Goal: Find specific page/section: Find specific page/section

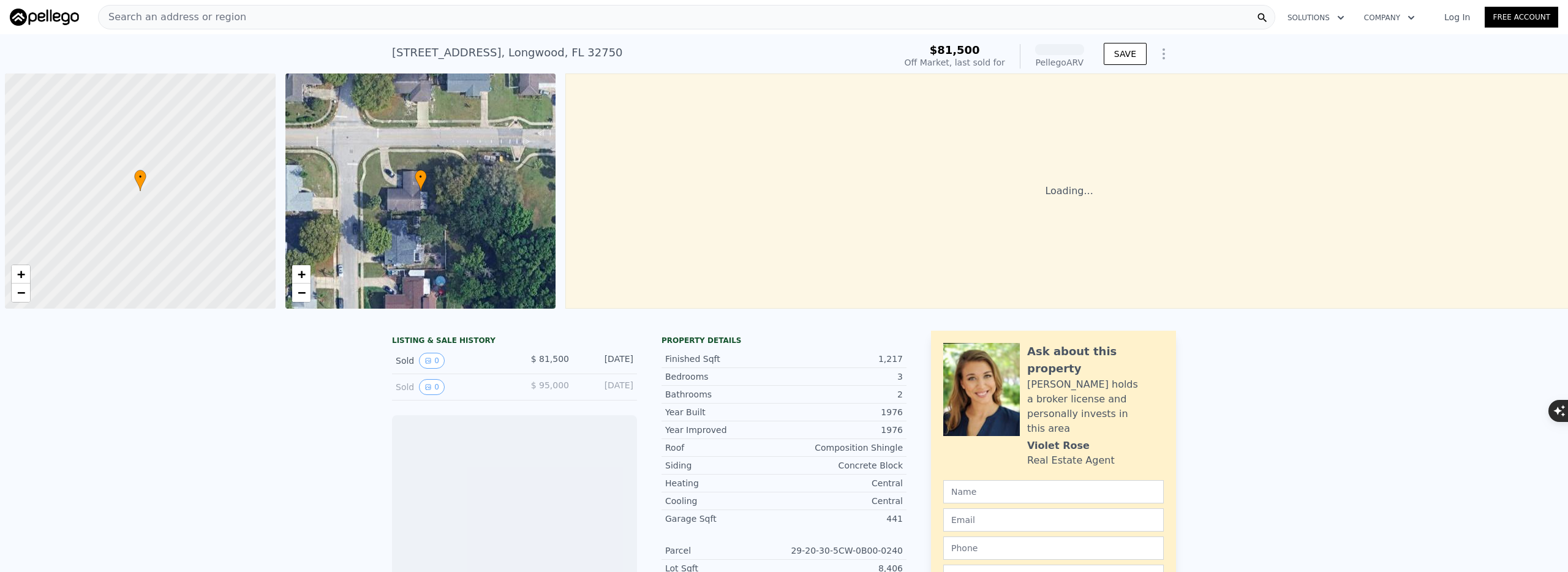
scroll to position [0, 5]
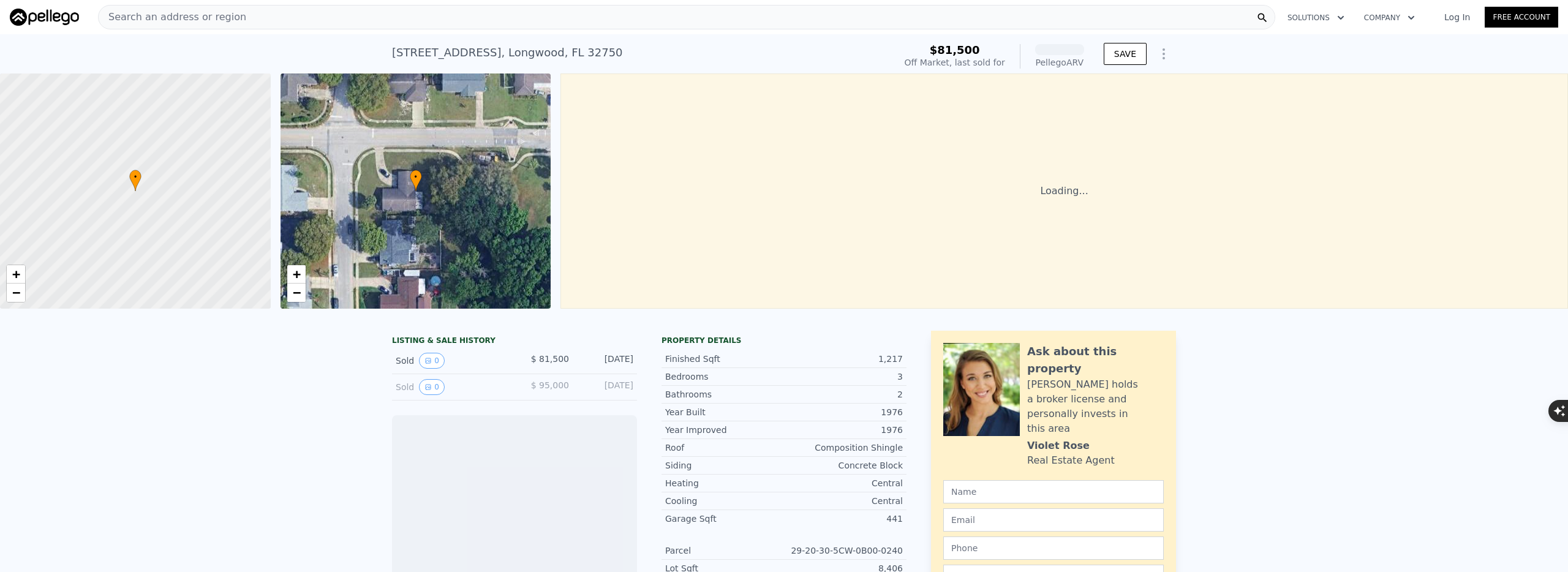
click at [231, 21] on span "Search an address or region" at bounding box center [172, 17] width 147 height 15
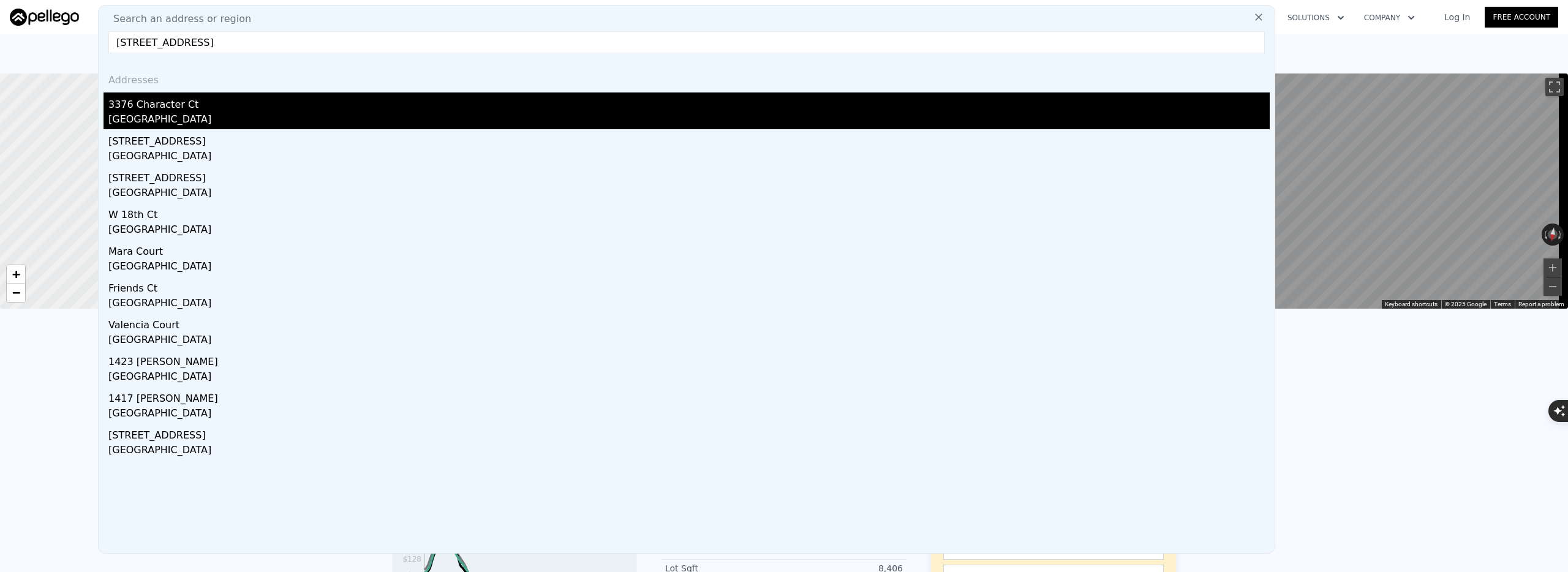
type input "[STREET_ADDRESS]"
click at [177, 109] on div "3376 Character Ct" at bounding box center [689, 102] width 1161 height 19
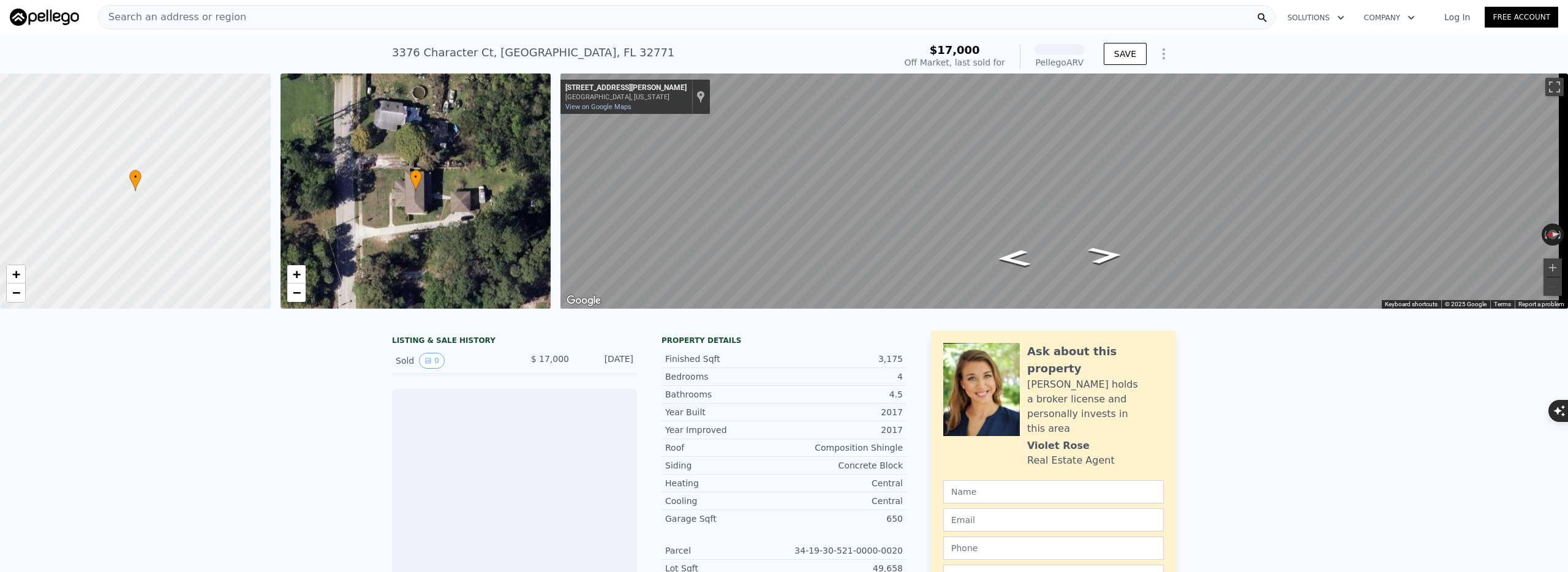
click at [486, 193] on div "• + −" at bounding box center [416, 191] width 271 height 235
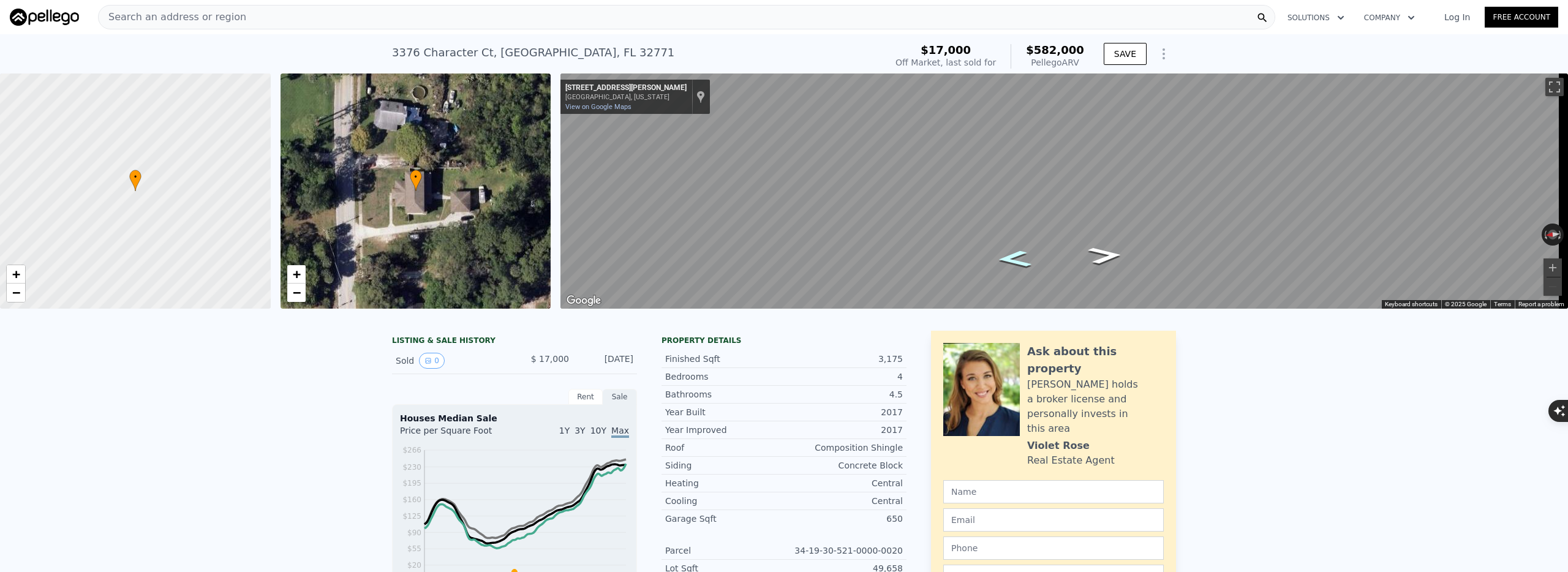
click at [1015, 253] on icon "Go North, Vihlen Rd" at bounding box center [1014, 259] width 64 height 25
click at [1101, 255] on icon "Go South, Vihlen Rd" at bounding box center [1105, 255] width 64 height 25
click at [1101, 255] on icon "Go South, Vihlen Rd" at bounding box center [1106, 255] width 64 height 25
